Goal: Find specific page/section: Find specific page/section

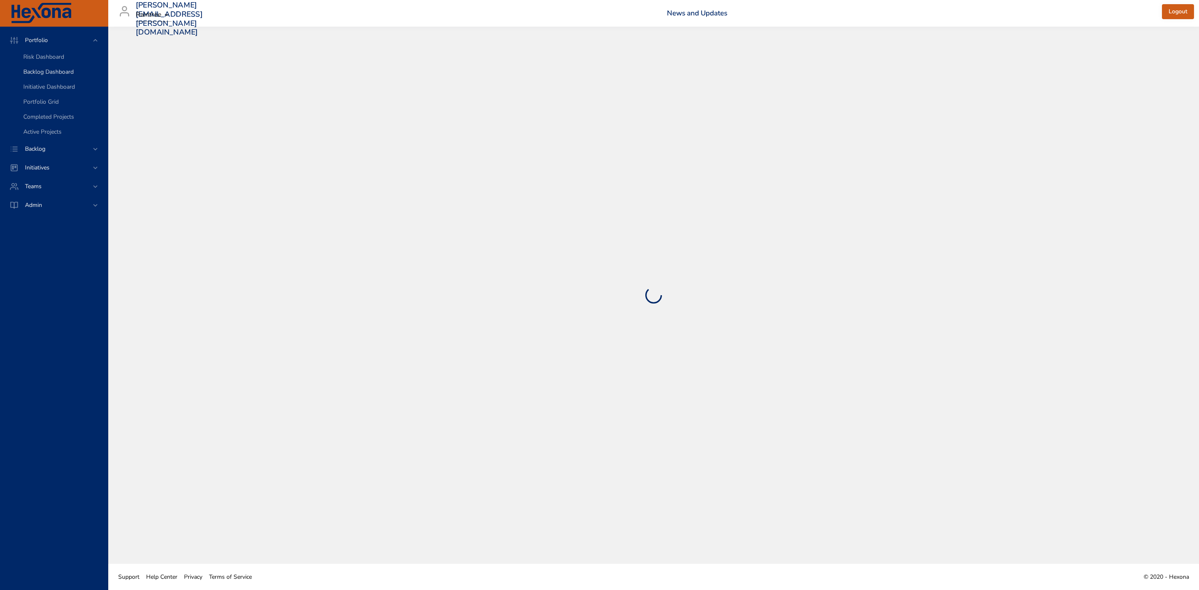
click at [52, 73] on span "Backlog Dashboard" at bounding box center [48, 72] width 50 height 8
select select "***"
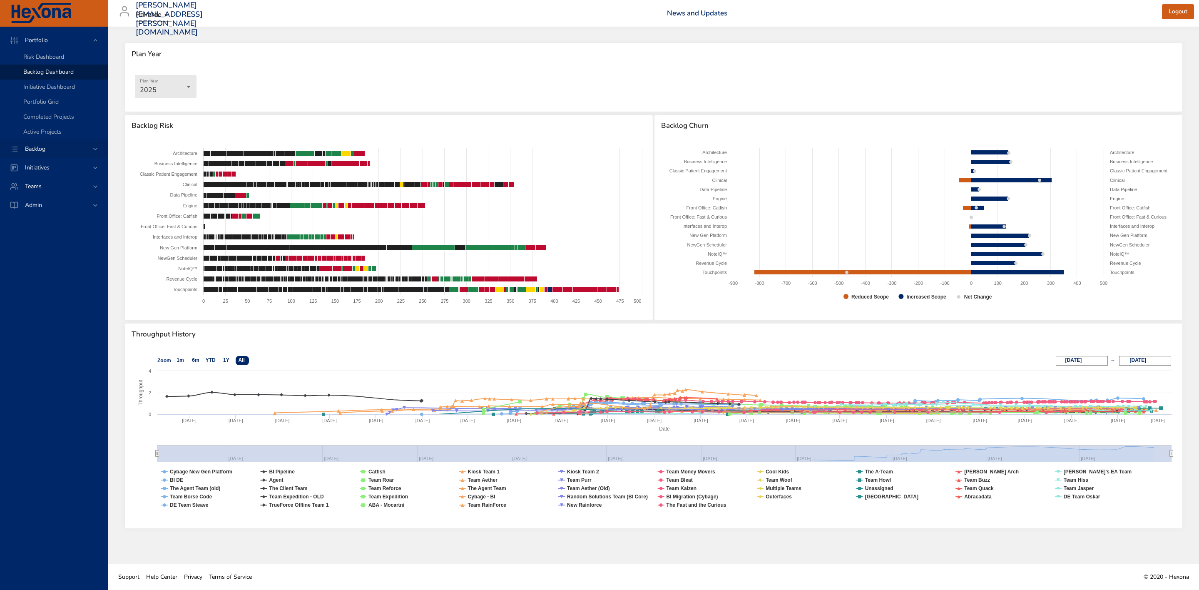
click at [67, 149] on div "Backlog" at bounding box center [54, 148] width 73 height 9
click at [60, 78] on span "Backlog Details" at bounding box center [43, 76] width 40 height 8
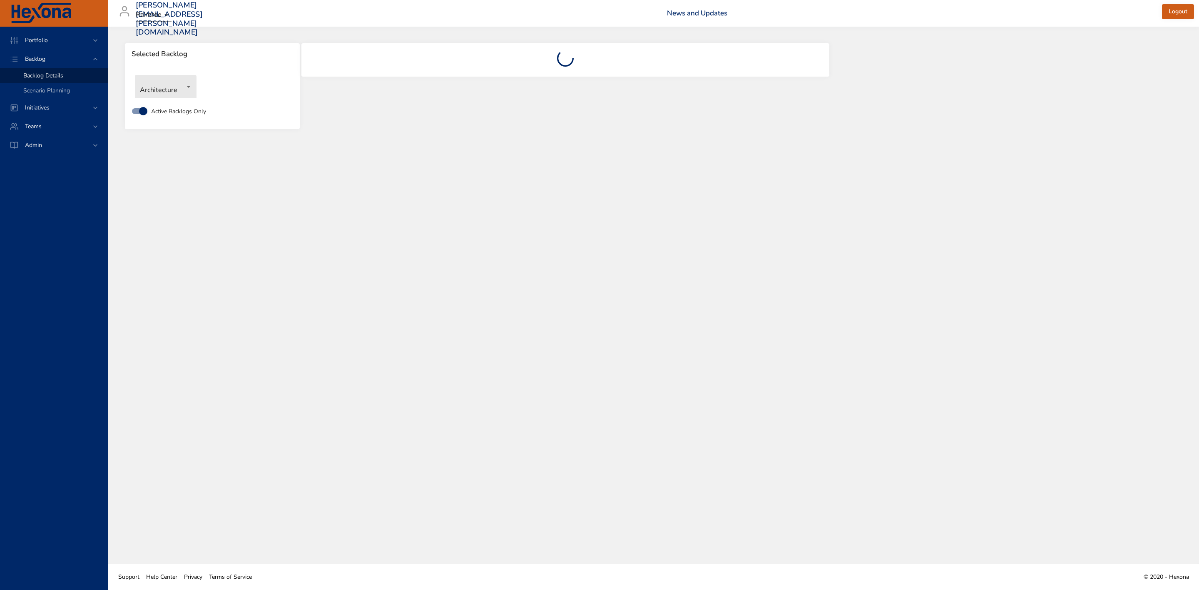
click at [348, 189] on div "Selected Backlog Architecture Active Backlogs Only" at bounding box center [653, 295] width 1091 height 537
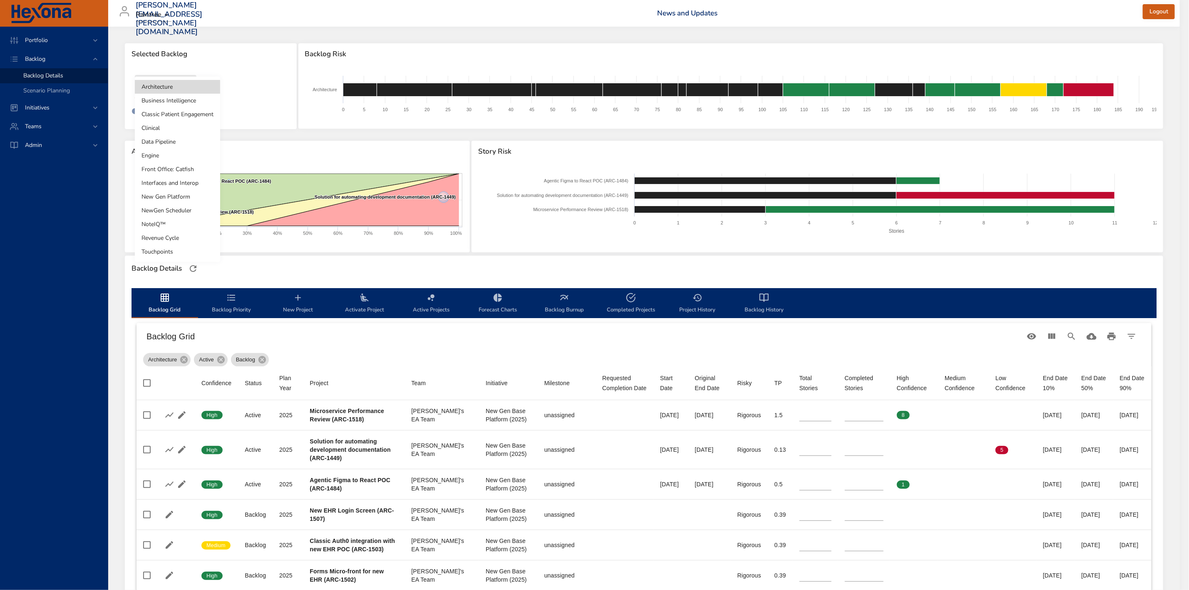
click at [170, 92] on body "Portfolio Backlog Backlog Details Scenario Planning Initiatives Teams Admin [PE…" at bounding box center [594, 295] width 1189 height 590
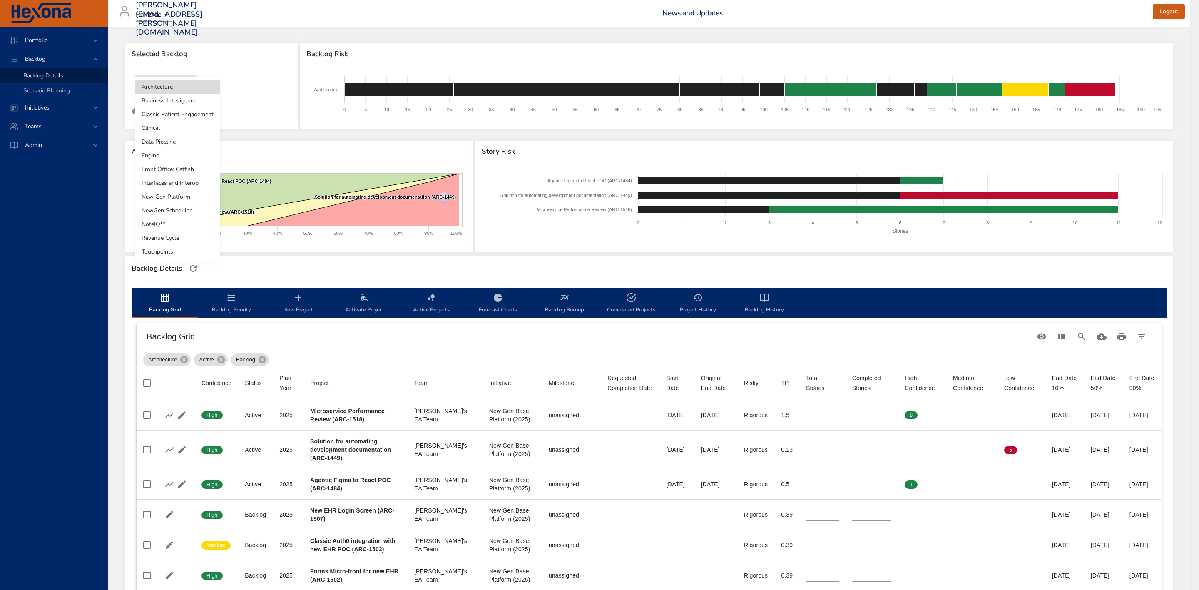
click at [190, 207] on li "NewGen Scheduler" at bounding box center [177, 211] width 85 height 14
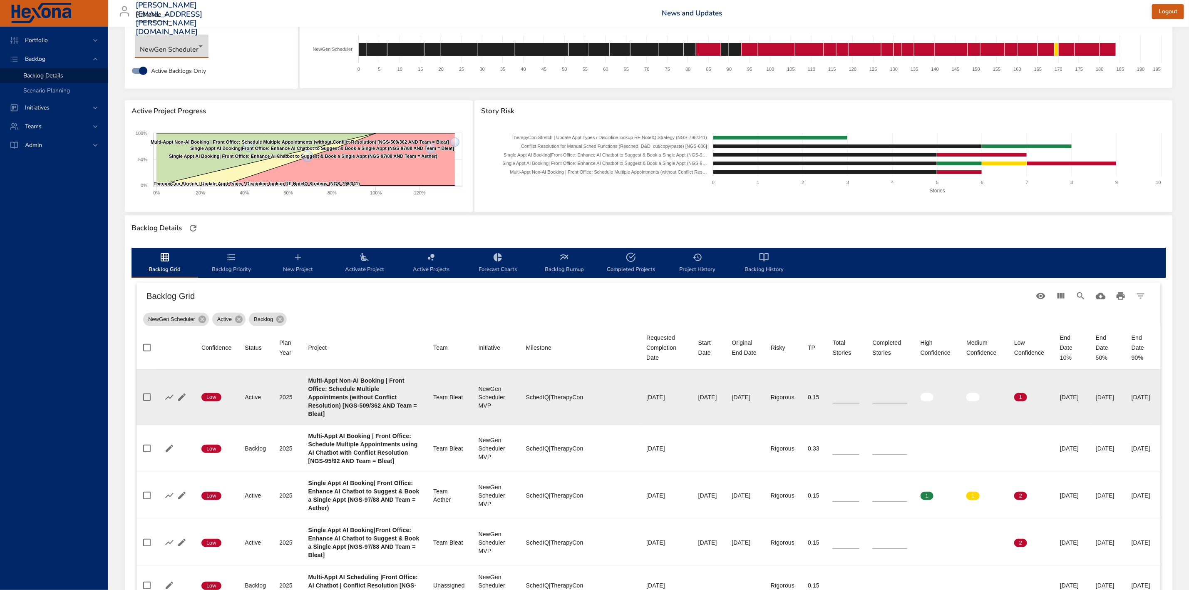
scroll to position [62, 0]
